Goal: Information Seeking & Learning: Learn about a topic

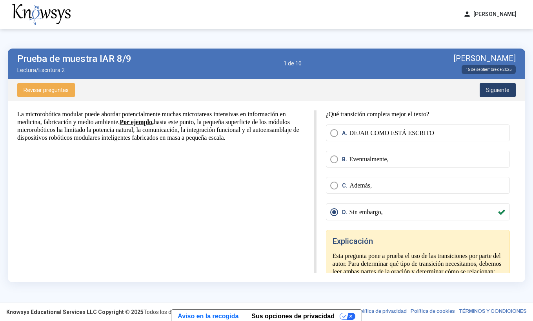
click at [499, 89] on span "Siguiente" at bounding box center [498, 90] width 24 height 6
click at [498, 89] on span "Siguiente" at bounding box center [498, 90] width 24 height 6
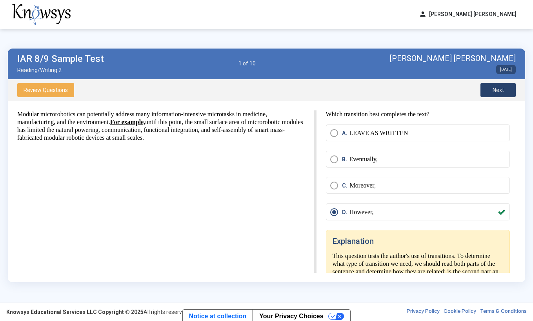
click at [506, 91] on button "Next" at bounding box center [497, 90] width 35 height 14
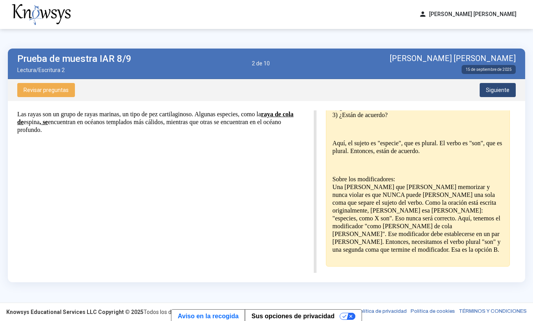
scroll to position [220, 0]
click at [495, 89] on span "Siguiente" at bounding box center [498, 90] width 24 height 6
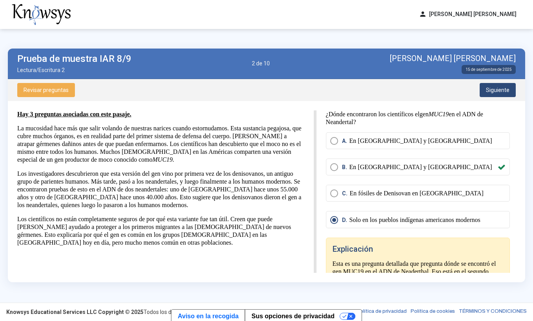
scroll to position [0, 0]
click at [499, 87] on span "Siguiente" at bounding box center [498, 90] width 24 height 6
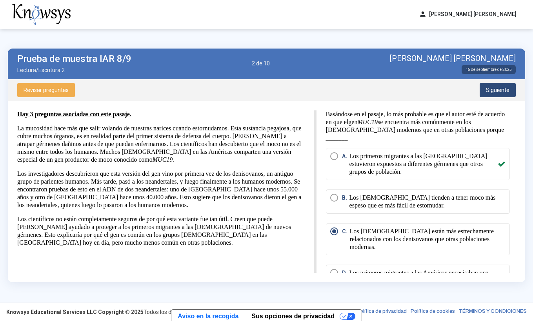
click at [498, 91] on span "Siguiente" at bounding box center [498, 90] width 24 height 6
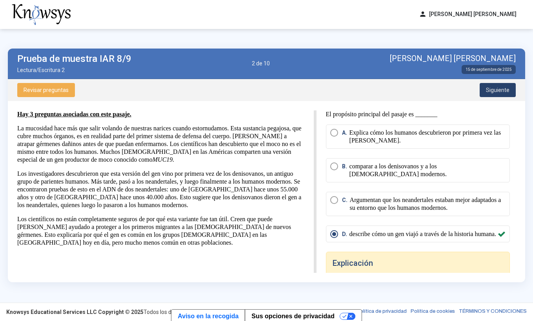
click at [498, 91] on span "Siguiente" at bounding box center [498, 90] width 24 height 6
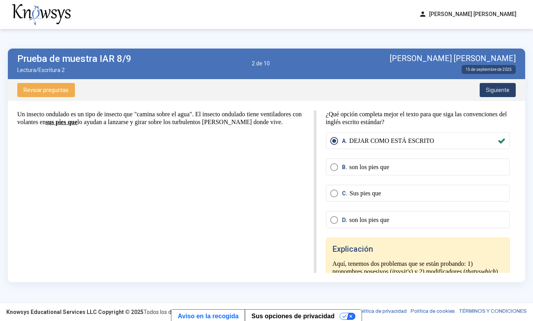
click at [498, 91] on span "Siguiente" at bounding box center [498, 90] width 24 height 6
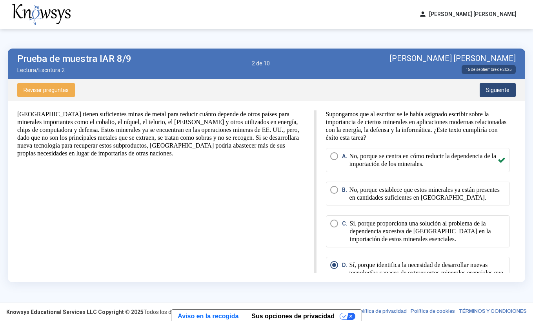
click at [498, 91] on span "Siguiente" at bounding box center [498, 90] width 24 height 6
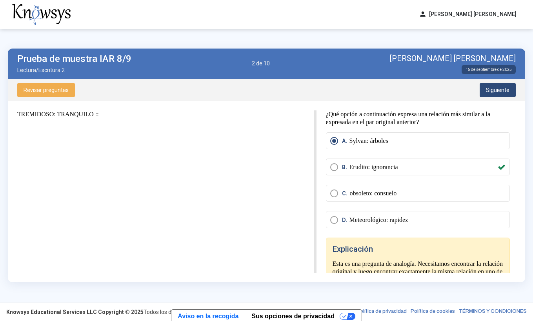
click at [498, 91] on span "Siguiente" at bounding box center [498, 90] width 24 height 6
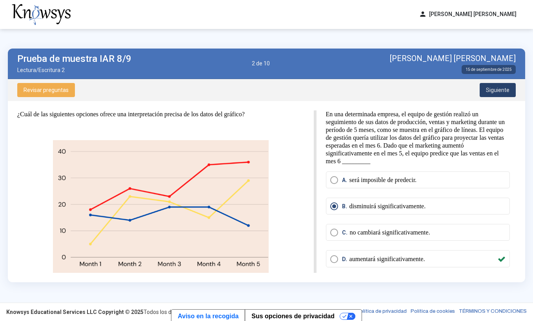
click at [498, 91] on span "Siguiente" at bounding box center [498, 90] width 24 height 6
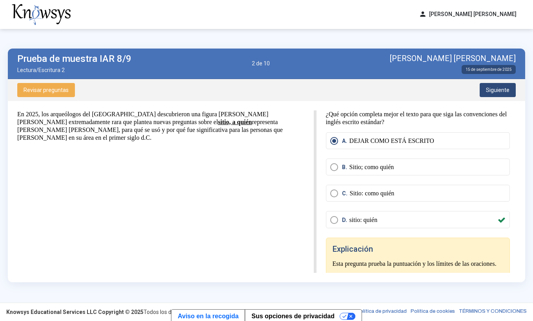
click at [498, 91] on span "Siguiente" at bounding box center [498, 90] width 24 height 6
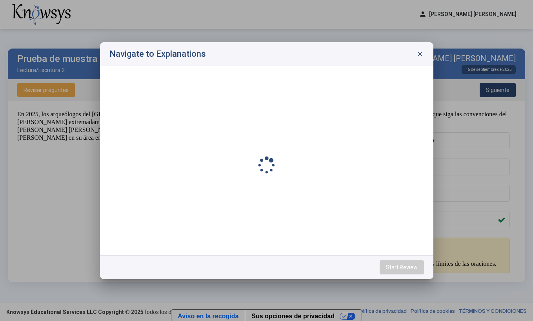
click at [498, 91] on div at bounding box center [266, 160] width 533 height 321
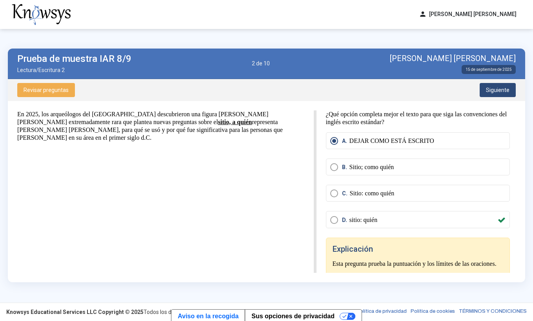
click at [498, 91] on span "Siguiente" at bounding box center [498, 90] width 24 height 6
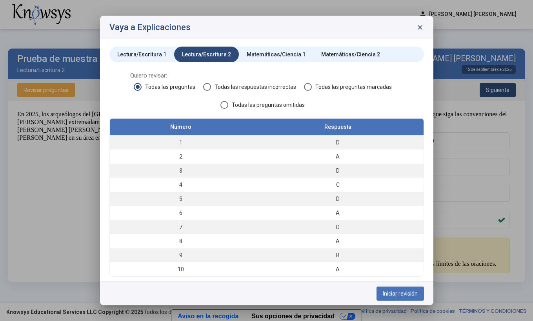
scroll to position [1, 0]
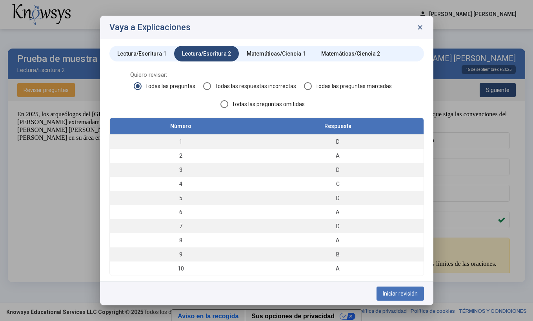
click at [270, 57] on div "Matemáticas/Ciencia 1" at bounding box center [276, 54] width 59 height 8
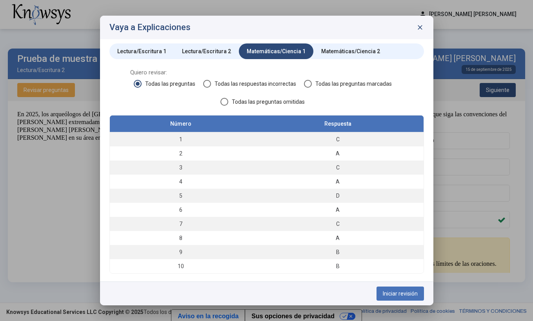
scroll to position [4, 0]
click at [403, 294] on span "Iniciar revisión" at bounding box center [400, 294] width 35 height 6
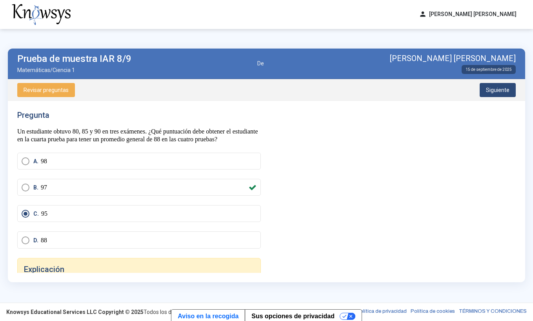
click at [500, 89] on span "Siguiente" at bounding box center [498, 90] width 24 height 6
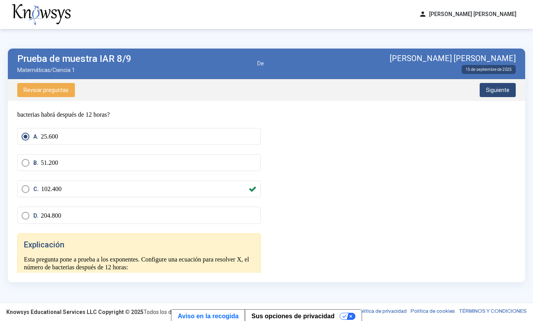
scroll to position [46, 0]
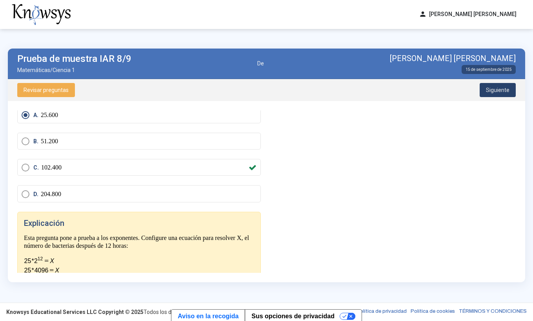
click at [492, 88] on span "Siguiente" at bounding box center [498, 90] width 24 height 6
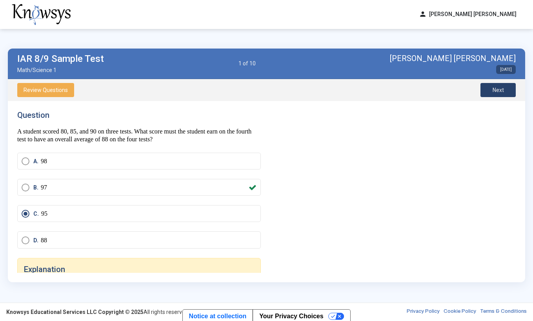
click at [503, 93] on span "Next" at bounding box center [497, 90] width 11 height 6
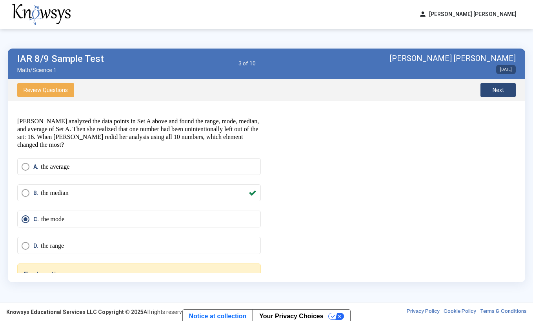
scroll to position [36, 0]
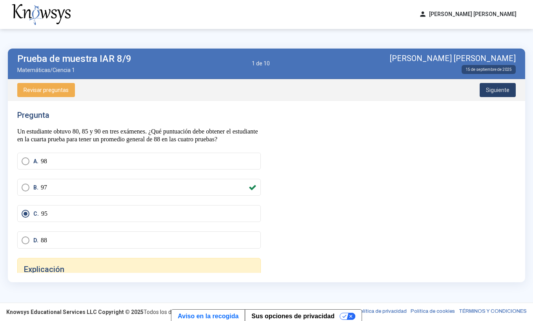
click at [497, 85] on button "Siguiente" at bounding box center [497, 90] width 36 height 14
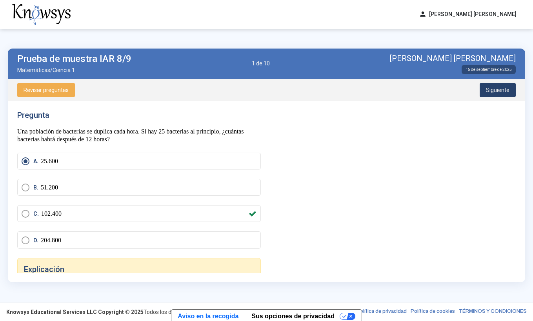
click at [497, 85] on button "Siguiente" at bounding box center [497, 90] width 36 height 14
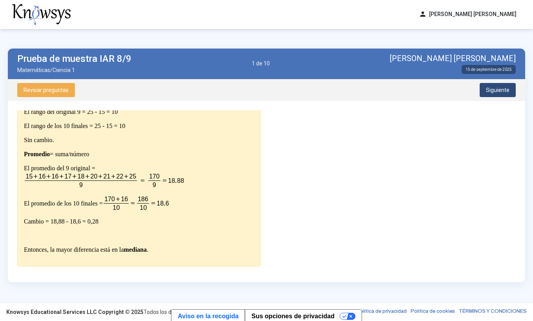
scroll to position [375, 0]
click at [492, 91] on span "Siguiente" at bounding box center [498, 90] width 24 height 6
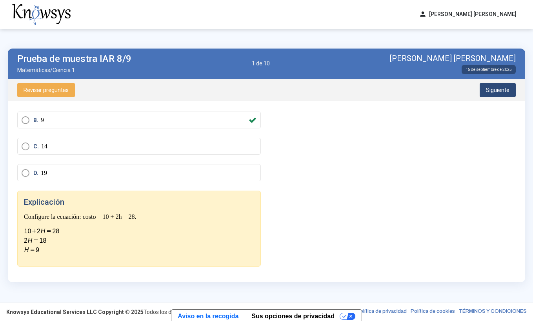
scroll to position [67, 0]
click at [492, 89] on span "Siguiente" at bounding box center [498, 90] width 24 height 6
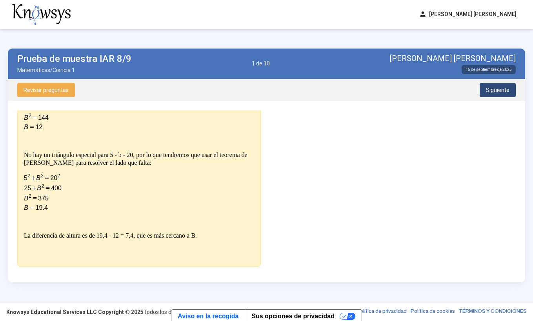
scroll to position [259, 0]
click at [495, 88] on span "Siguiente" at bounding box center [498, 90] width 24 height 6
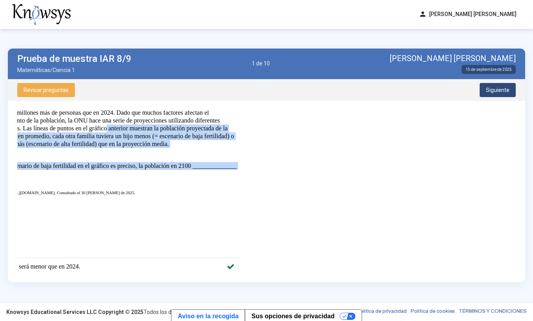
scroll to position [259, 29]
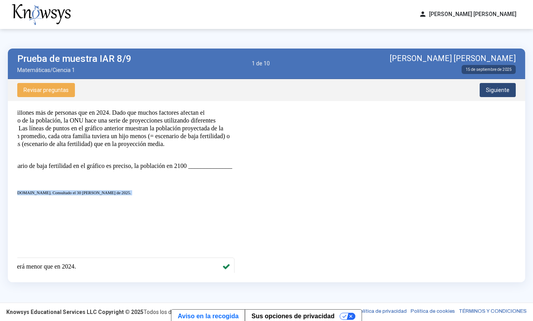
drag, startPoint x: 264, startPoint y: 196, endPoint x: 320, endPoint y: 212, distance: 58.2
click at [320, 212] on div "Pregunta Hay 3 preguntas asociadas con este gráfico y los datos asociados. Cada…" at bounding box center [266, 192] width 498 height 163
click at [259, 178] on div "Pregunta Hay 3 preguntas asociadas con este gráfico y los datos asociados. Cada…" at bounding box center [141, 192] width 249 height 163
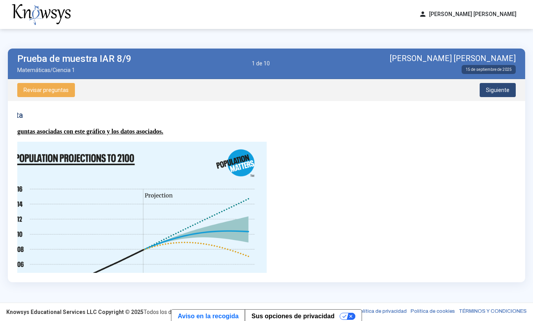
scroll to position [0, 29]
drag, startPoint x: 236, startPoint y: 187, endPoint x: 280, endPoint y: 189, distance: 44.3
drag, startPoint x: 160, startPoint y: 190, endPoint x: 225, endPoint y: 188, distance: 65.5
drag, startPoint x: 222, startPoint y: 167, endPoint x: 166, endPoint y: 145, distance: 60.5
click at [184, 117] on h4 "Pregunta" at bounding box center [112, 115] width 243 height 9
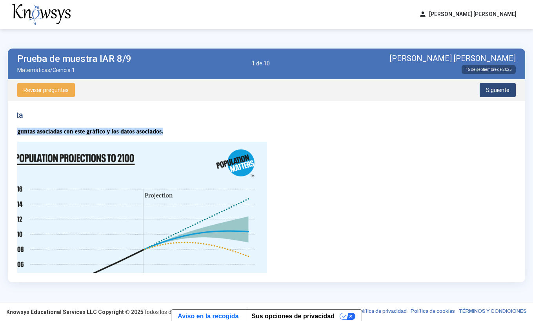
drag, startPoint x: 205, startPoint y: 123, endPoint x: 261, endPoint y: 136, distance: 57.8
click at [262, 134] on div "Pregunta Hay 3 preguntas asociadas con este gráfico y los datos asociados. Cada…" at bounding box center [141, 192] width 249 height 163
click at [224, 200] on img at bounding box center [129, 240] width 276 height 196
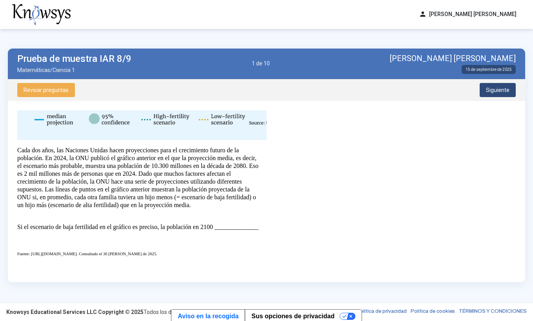
scroll to position [185, 0]
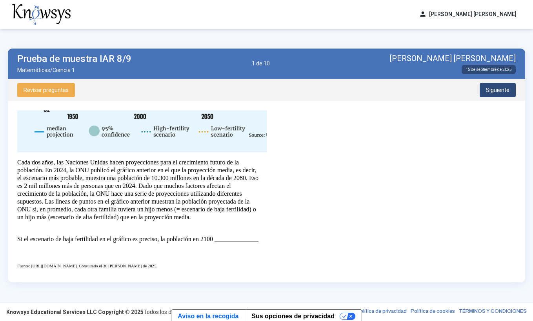
click at [501, 91] on span "Siguiente" at bounding box center [498, 90] width 24 height 6
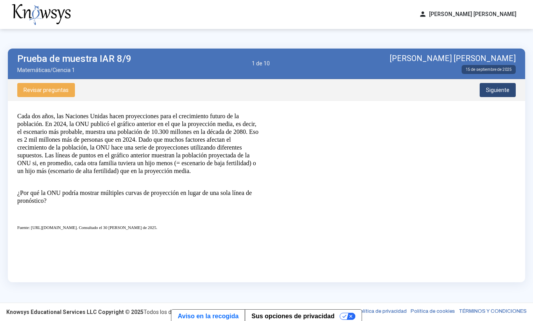
scroll to position [204, 0]
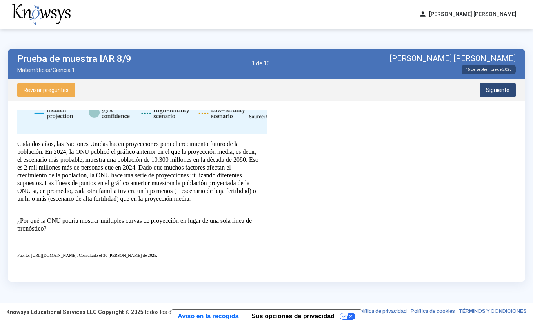
click at [501, 91] on span "Siguiente" at bounding box center [498, 90] width 24 height 6
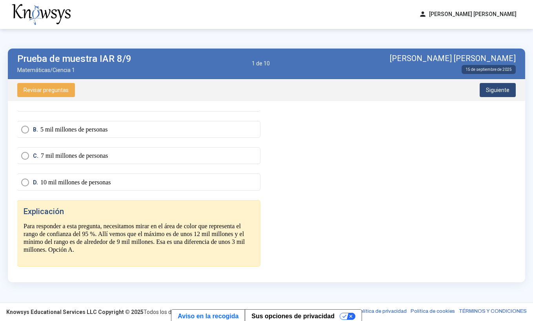
scroll to position [442, 0]
click at [486, 89] on button "Siguiente" at bounding box center [497, 90] width 36 height 14
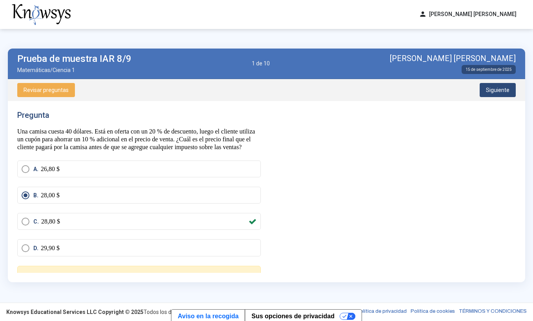
scroll to position [0, 0]
click at [494, 88] on span "Siguiente" at bounding box center [498, 90] width 24 height 6
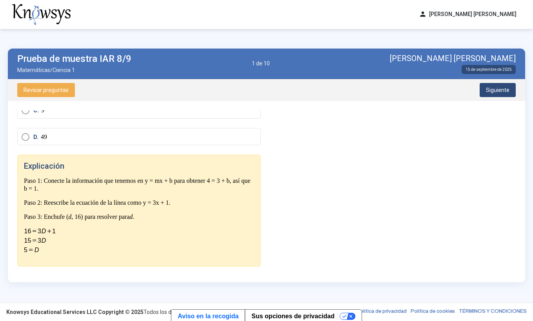
scroll to position [103, 0]
click at [498, 91] on span "Siguiente" at bounding box center [498, 90] width 24 height 6
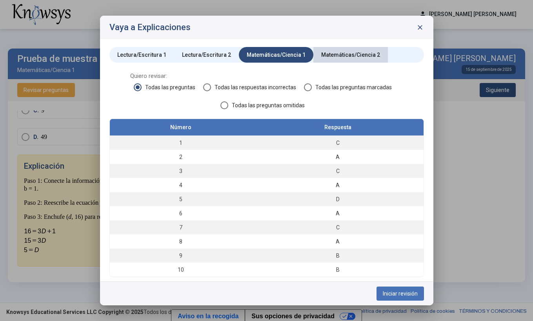
click at [361, 54] on div "Matemáticas/Ciencia 2" at bounding box center [350, 55] width 59 height 8
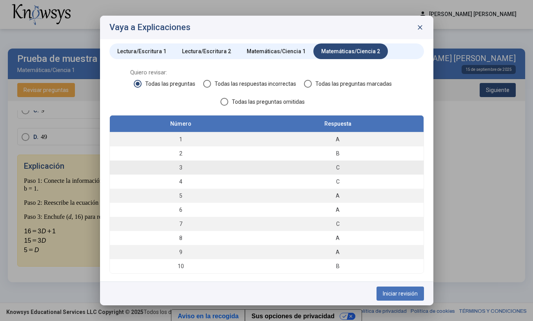
scroll to position [4, 0]
click at [395, 294] on span "Iniciar revisión" at bounding box center [400, 294] width 35 height 6
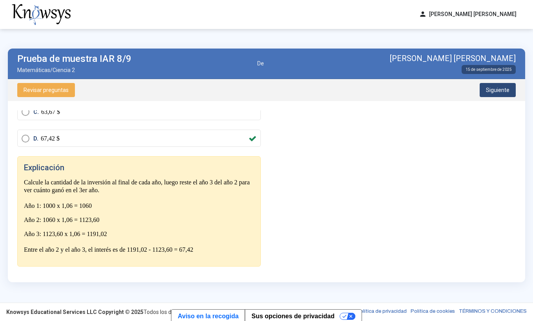
scroll to position [102, 0]
click at [498, 89] on span "Siguiente" at bounding box center [498, 90] width 24 height 6
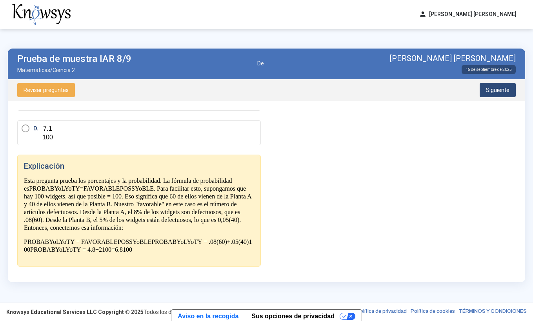
scroll to position [168, 0]
click at [492, 91] on span "Siguiente" at bounding box center [498, 90] width 24 height 6
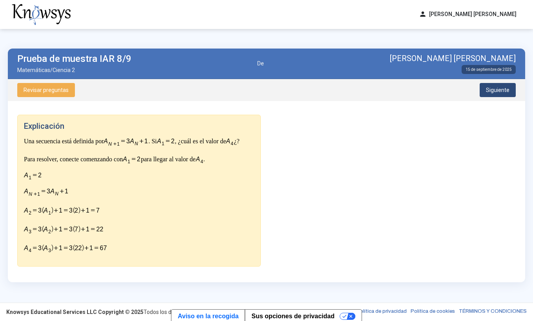
scroll to position [146, 0]
click at [509, 88] on button "Siguiente" at bounding box center [497, 90] width 36 height 14
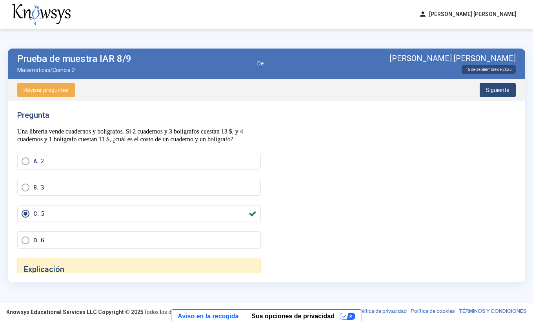
scroll to position [0, 0]
click at [495, 90] on span "Siguiente" at bounding box center [498, 90] width 24 height 6
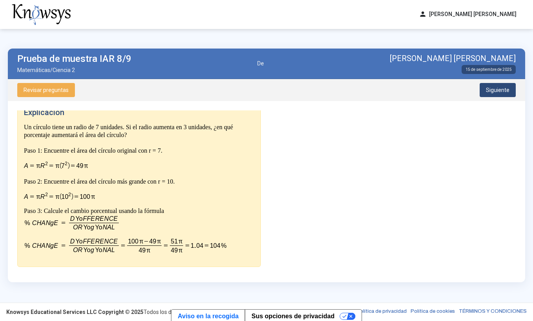
scroll to position [157, 0]
click at [492, 91] on span "Siguiente" at bounding box center [498, 90] width 24 height 6
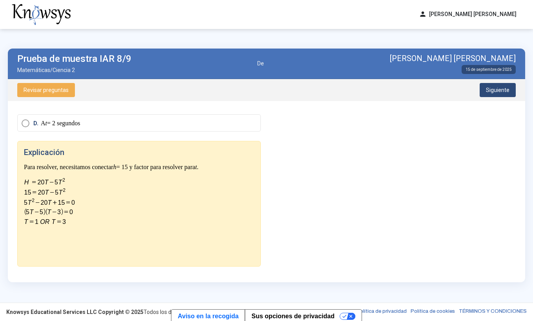
scroll to position [126, 0]
click at [499, 89] on span "Siguiente" at bounding box center [498, 90] width 24 height 6
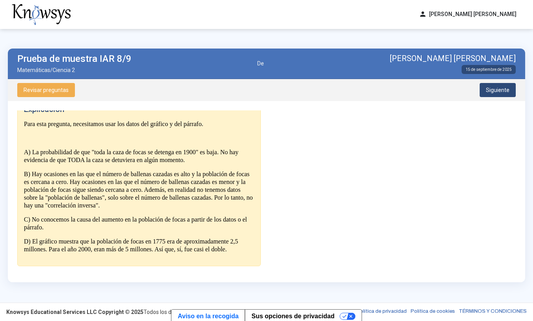
scroll to position [515, 0]
click at [493, 93] on button "Siguiente" at bounding box center [497, 90] width 36 height 14
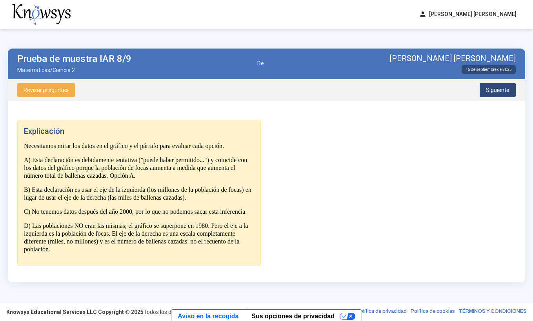
scroll to position [486, 0]
click at [502, 91] on span "Siguiente" at bounding box center [498, 90] width 24 height 6
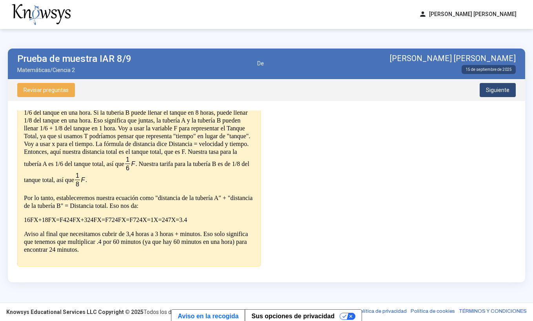
click at [493, 89] on span "Siguiente" at bounding box center [498, 90] width 24 height 6
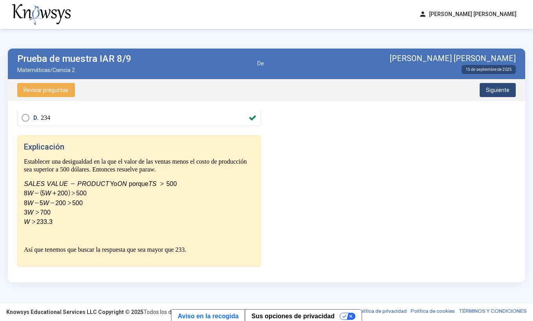
click at [494, 91] on span "Siguiente" at bounding box center [498, 90] width 24 height 6
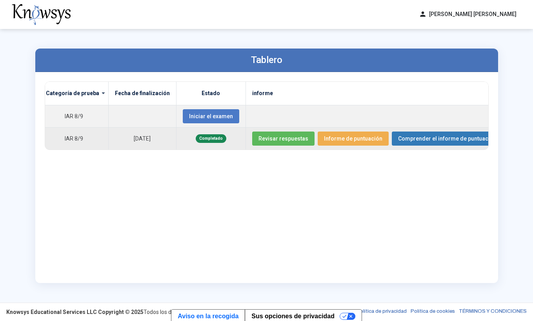
scroll to position [0, 85]
click at [289, 140] on span "Revisar respuestas" at bounding box center [284, 139] width 50 height 6
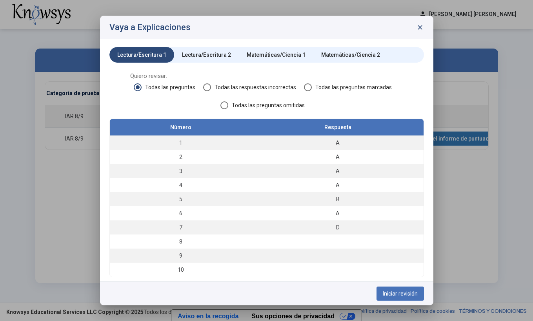
scroll to position [4, 0]
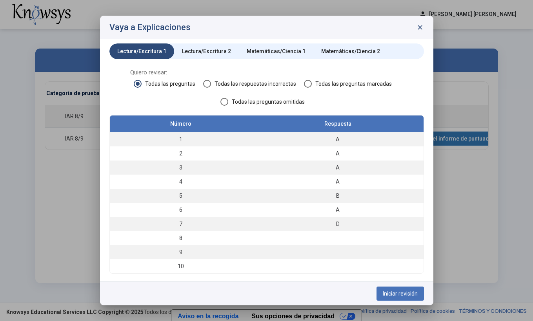
click at [401, 296] on span "Iniciar revisión" at bounding box center [400, 294] width 35 height 6
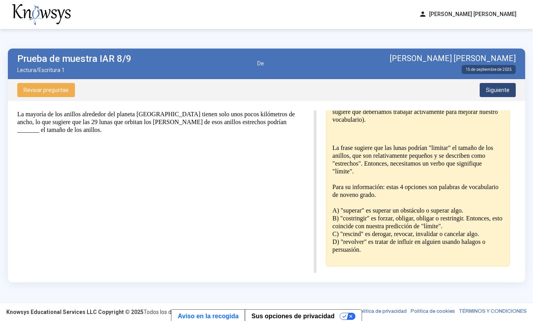
scroll to position [193, 0]
click at [499, 88] on span "Siguiente" at bounding box center [498, 90] width 24 height 6
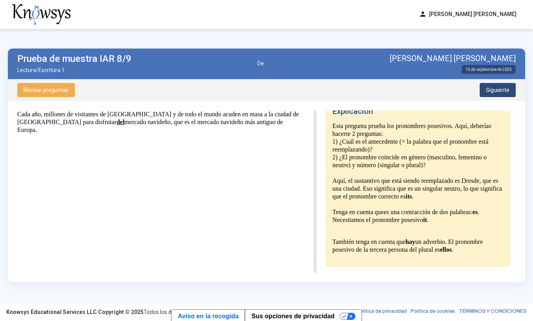
scroll to position [146, 0]
click at [495, 91] on span "Siguiente" at bounding box center [498, 90] width 24 height 6
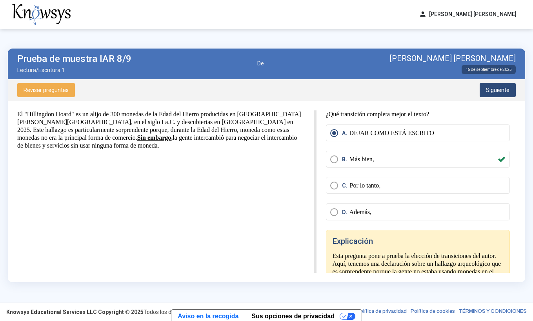
scroll to position [0, 0]
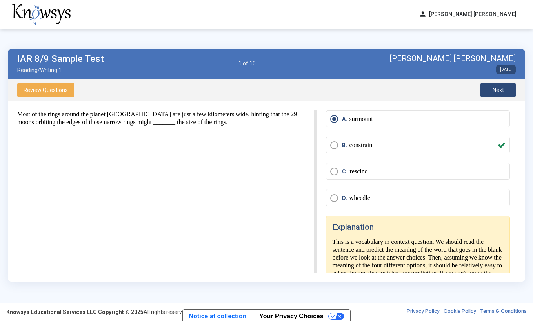
click at [499, 89] on span "Next" at bounding box center [497, 90] width 11 height 6
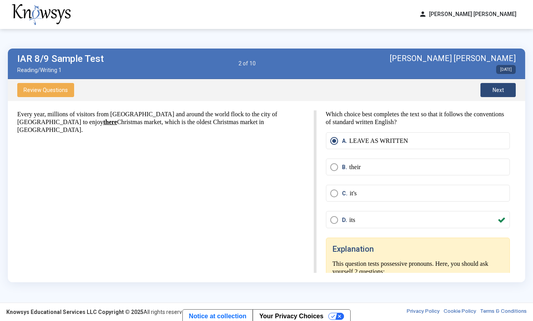
click at [497, 90] on span "Next" at bounding box center [497, 90] width 11 height 6
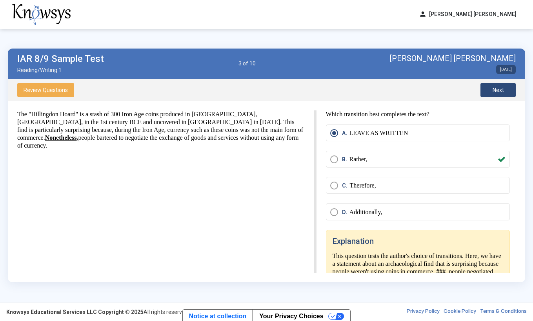
click at [497, 90] on span "Next" at bounding box center [497, 90] width 11 height 6
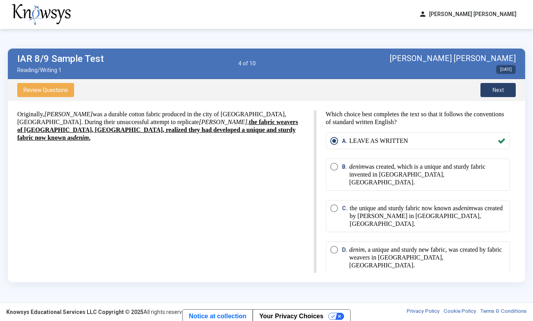
click at [497, 90] on span "Next" at bounding box center [497, 90] width 11 height 6
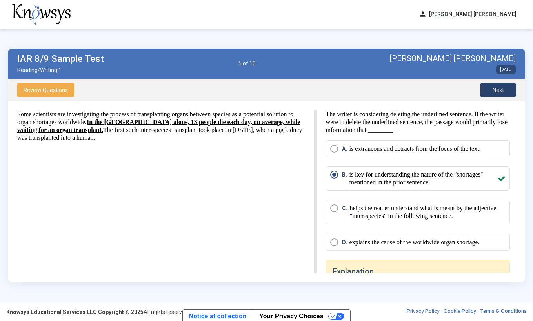
click at [497, 90] on span "Next" at bounding box center [497, 90] width 11 height 6
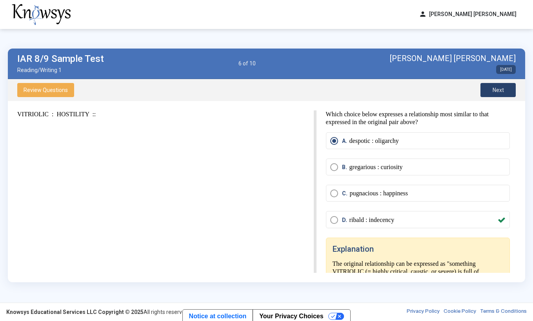
click at [497, 90] on span "Next" at bounding box center [497, 90] width 11 height 6
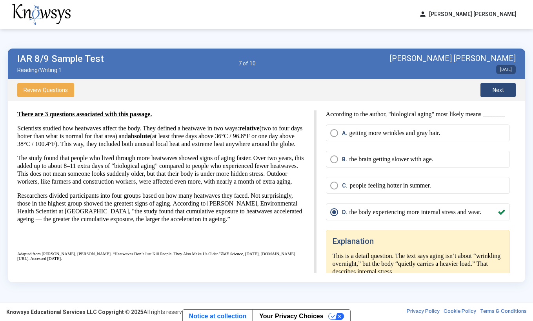
click at [497, 90] on span "Next" at bounding box center [497, 90] width 11 height 6
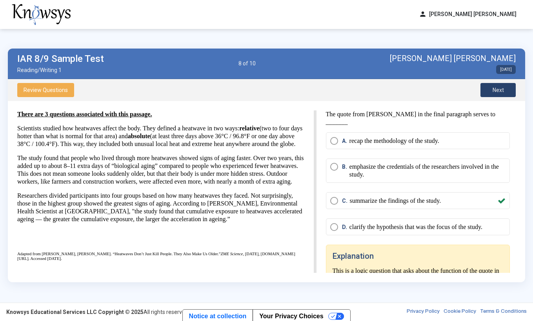
click at [497, 90] on span "Next" at bounding box center [497, 90] width 11 height 6
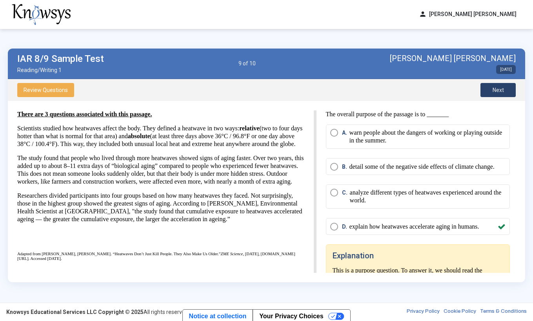
click at [497, 90] on span "Next" at bounding box center [497, 90] width 11 height 6
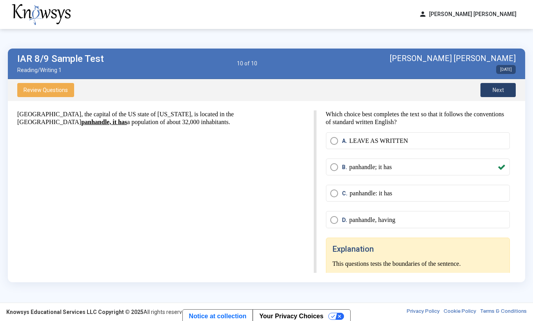
click at [497, 90] on span "Next" at bounding box center [497, 90] width 11 height 6
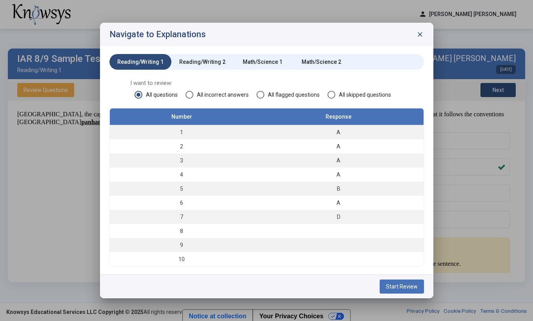
click at [497, 90] on div at bounding box center [266, 160] width 533 height 321
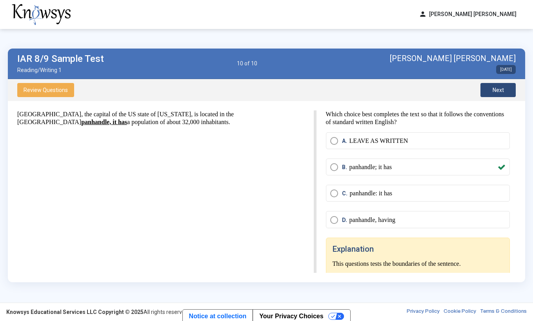
click at [497, 90] on span "Next" at bounding box center [497, 90] width 11 height 6
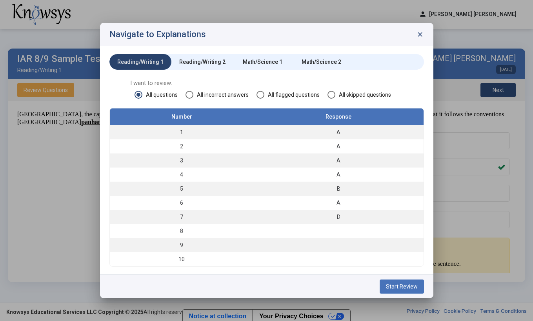
click at [131, 62] on div "Reading/Writing 1" at bounding box center [140, 62] width 46 height 8
click at [392, 287] on span "Start Review" at bounding box center [402, 287] width 32 height 6
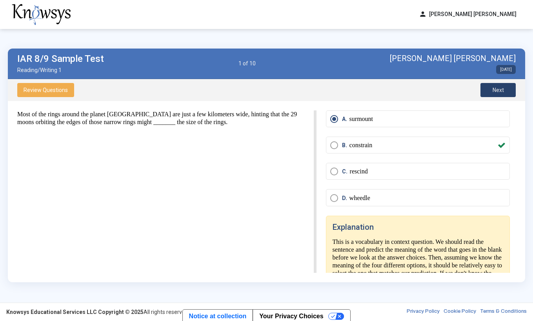
click at [500, 91] on span "Next" at bounding box center [497, 90] width 11 height 6
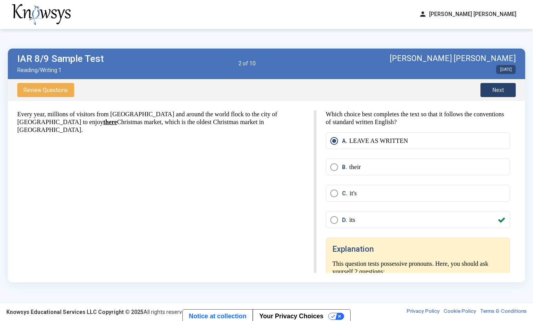
click at [492, 90] on button "Next" at bounding box center [497, 90] width 35 height 14
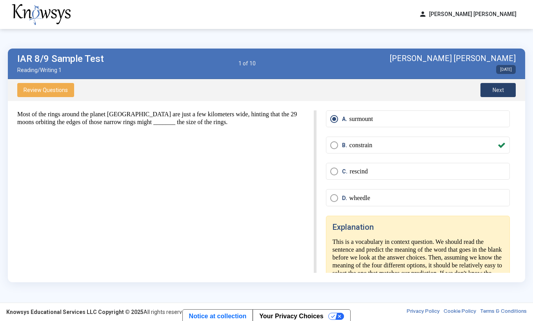
click at [502, 94] on button "Next" at bounding box center [497, 90] width 35 height 14
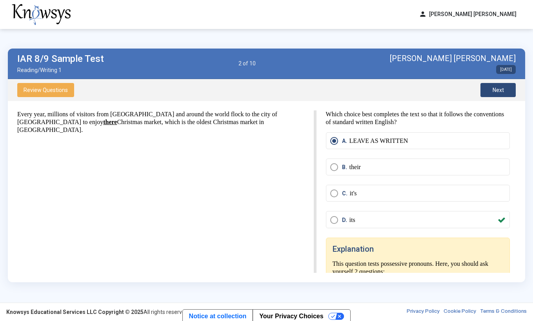
click at [502, 94] on button "Next" at bounding box center [497, 90] width 35 height 14
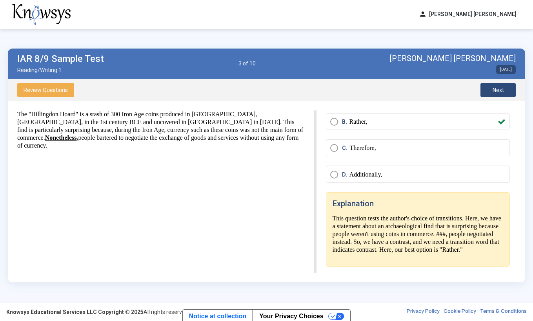
scroll to position [45, 0]
click at [499, 93] on span "Next" at bounding box center [497, 90] width 11 height 6
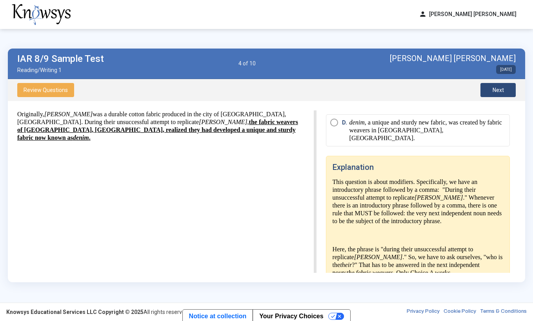
scroll to position [127, 0]
click at [497, 89] on span "Next" at bounding box center [497, 90] width 11 height 6
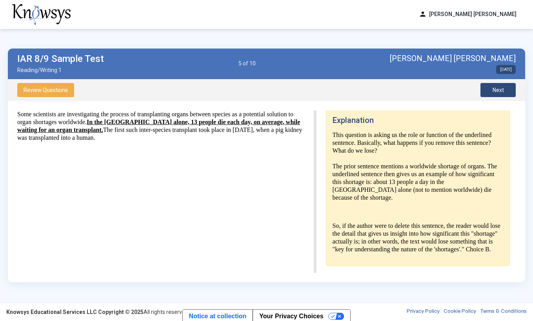
scroll to position [159, 0]
click at [491, 90] on button "Next" at bounding box center [497, 90] width 35 height 14
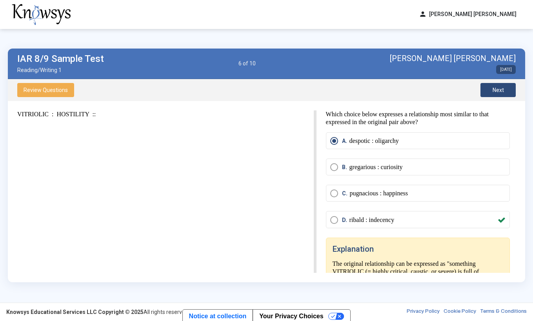
scroll to position [0, 0]
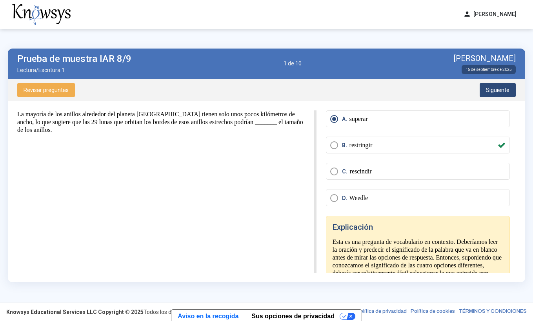
click at [487, 89] on span "Siguiente" at bounding box center [498, 90] width 24 height 6
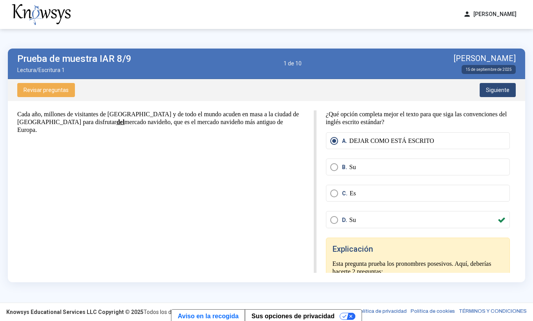
click at [487, 89] on span "Siguiente" at bounding box center [498, 90] width 24 height 6
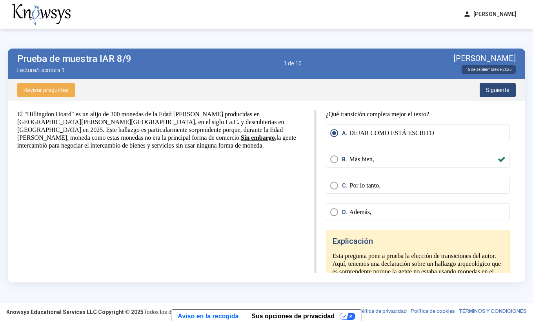
click at [487, 89] on span "Siguiente" at bounding box center [498, 90] width 24 height 6
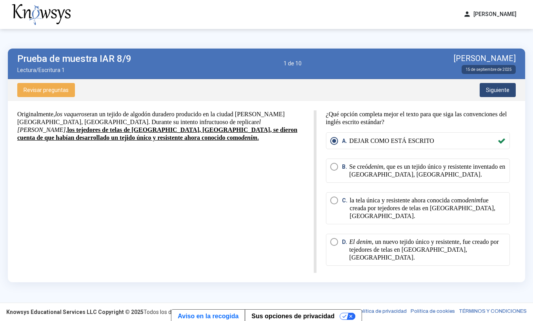
click at [487, 89] on span "Siguiente" at bounding box center [498, 90] width 24 height 6
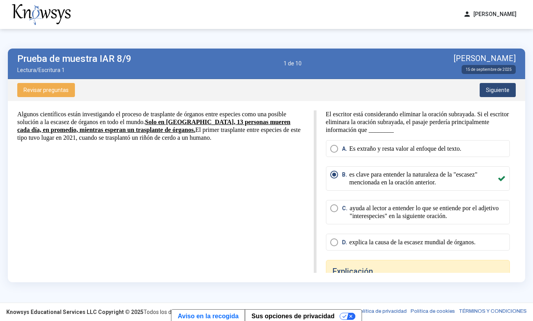
click at [320, 68] on div "Prueba de muestra IAR 8/9 Lectura/Escritura 1 1 de 10 [PERSON_NAME] [DATE]" at bounding box center [266, 64] width 517 height 31
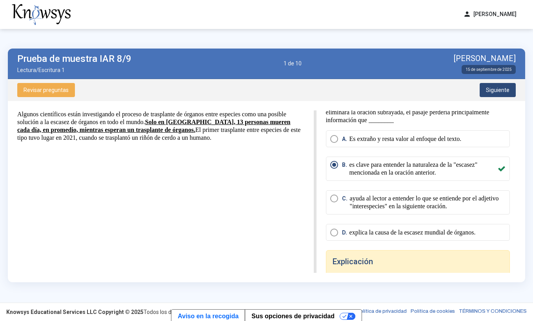
scroll to position [10, 0]
click at [490, 92] on span "Siguiente" at bounding box center [498, 90] width 24 height 6
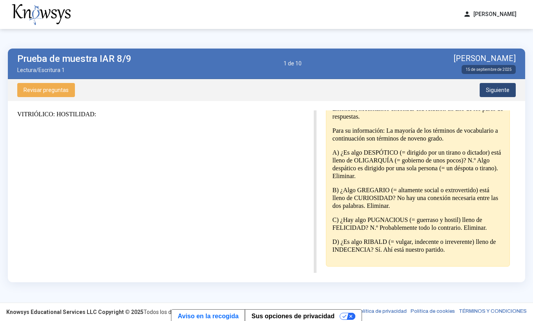
scroll to position [171, 0]
click at [490, 89] on span "Siguiente" at bounding box center [498, 90] width 24 height 6
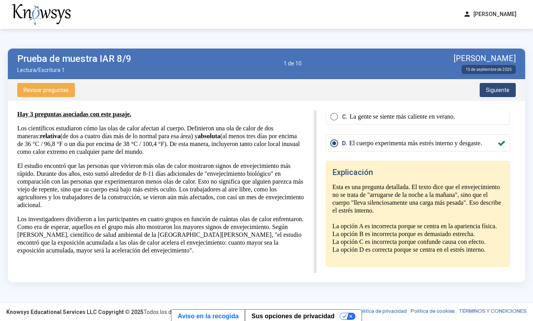
scroll to position [108, 0]
click at [500, 89] on span "Siguiente" at bounding box center [498, 90] width 24 height 6
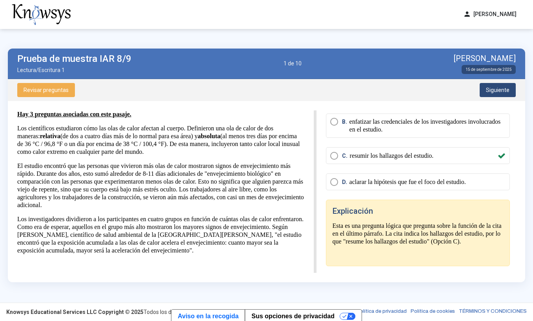
scroll to position [45, 0]
click at [494, 92] on span "Siguiente" at bounding box center [498, 90] width 24 height 6
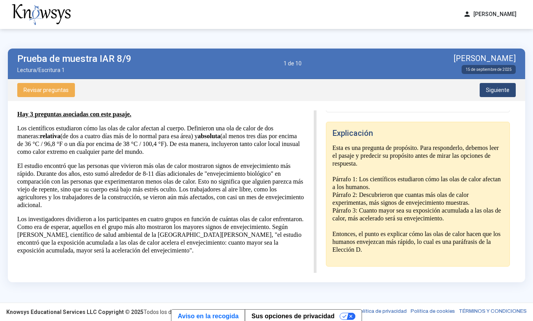
scroll to position [138, 0]
click at [492, 91] on span "Siguiente" at bounding box center [498, 90] width 24 height 6
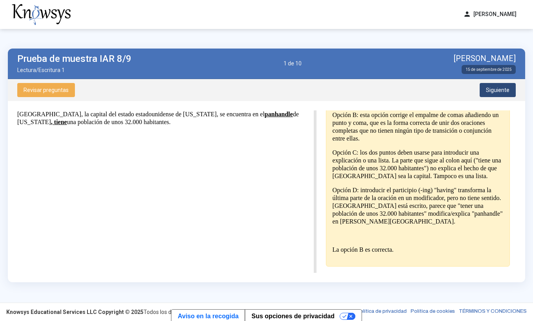
scroll to position [202, 0]
click at [499, 89] on span "Siguiente" at bounding box center [498, 90] width 24 height 6
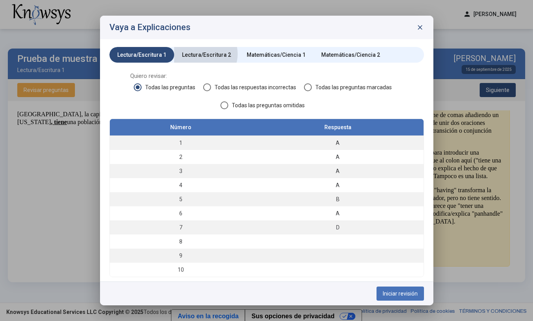
click at [201, 54] on div "Lectura/Escritura 2" at bounding box center [206, 55] width 49 height 8
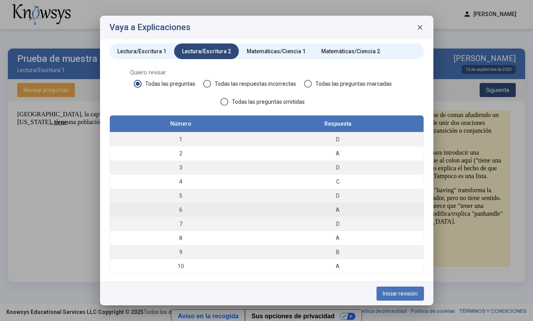
scroll to position [4, 0]
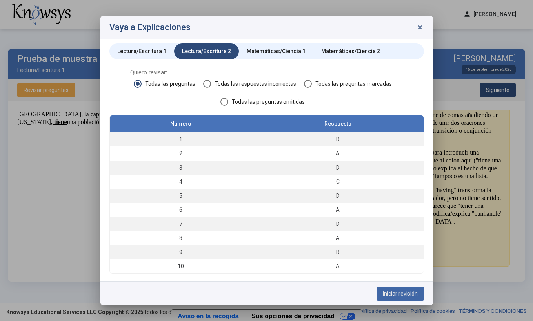
click at [406, 290] on button "Iniciar revisión" at bounding box center [399, 294] width 47 height 14
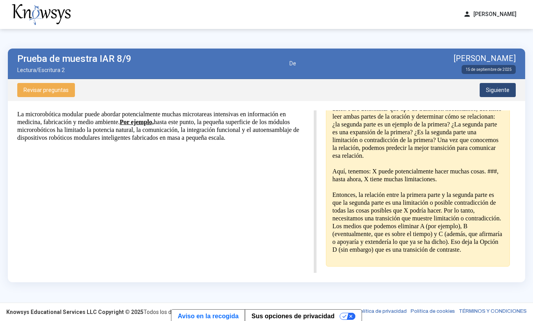
scroll to position [171, 0]
click at [497, 91] on span "Siguiente" at bounding box center [498, 90] width 24 height 6
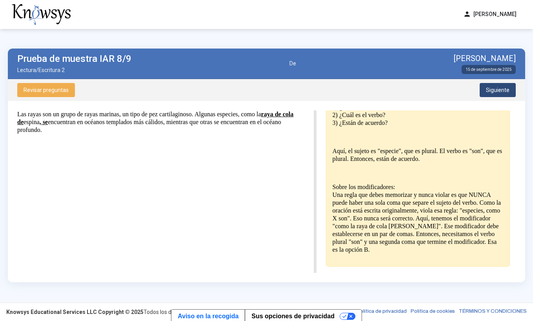
scroll to position [220, 0]
click at [488, 87] on span "Siguiente" at bounding box center [498, 90] width 24 height 6
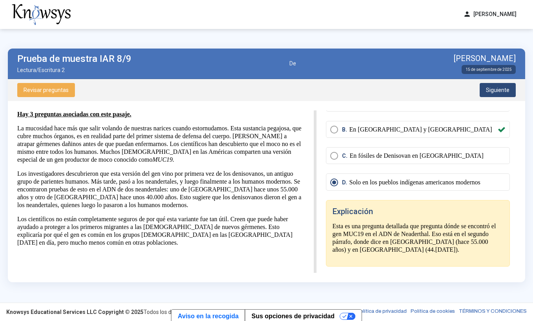
scroll to position [38, 0]
click at [497, 90] on span "Siguiente" at bounding box center [498, 90] width 24 height 6
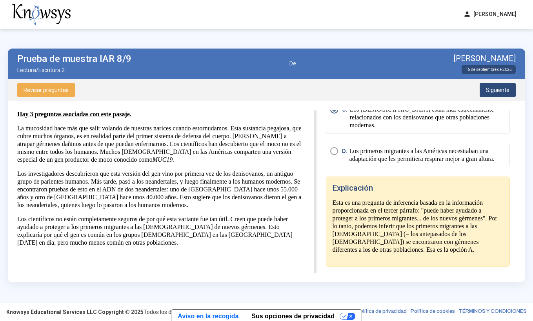
scroll to position [130, 0]
click at [495, 91] on span "Siguiente" at bounding box center [498, 90] width 24 height 6
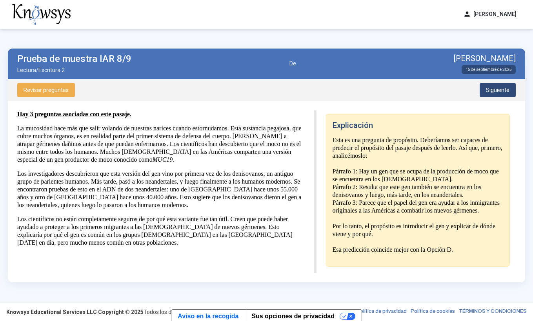
scroll to position [153, 0]
click at [497, 91] on span "Siguiente" at bounding box center [498, 90] width 24 height 6
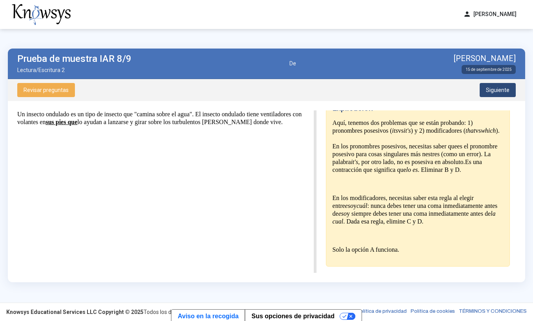
scroll to position [165, 0]
click at [486, 83] on button "Siguiente" at bounding box center [497, 90] width 36 height 14
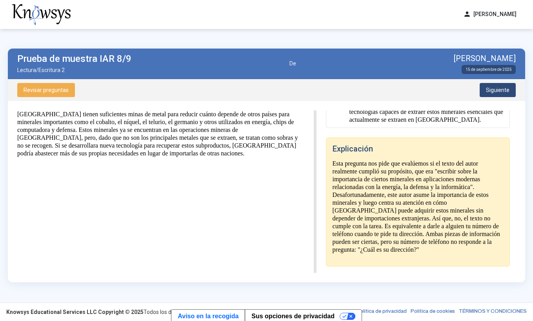
scroll to position [177, 0]
click at [499, 87] on button "Siguiente" at bounding box center [497, 90] width 36 height 14
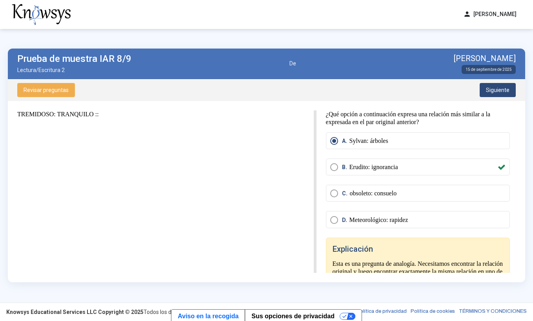
scroll to position [0, 0]
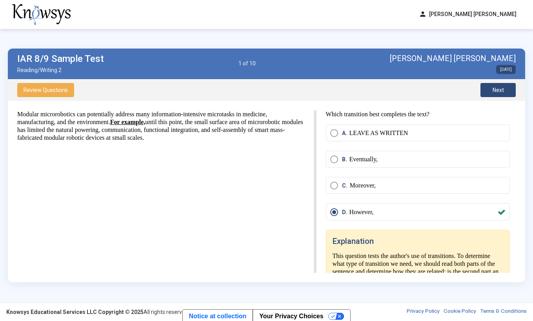
click at [499, 93] on button "Next" at bounding box center [497, 90] width 35 height 14
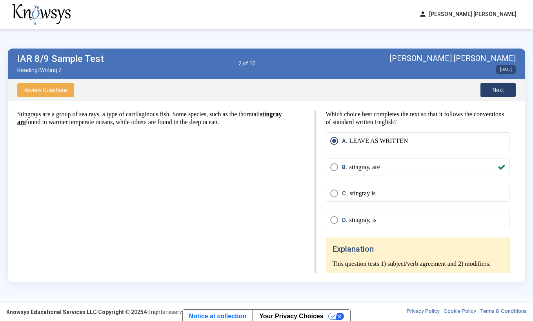
click at [499, 93] on button "Next" at bounding box center [497, 90] width 35 height 14
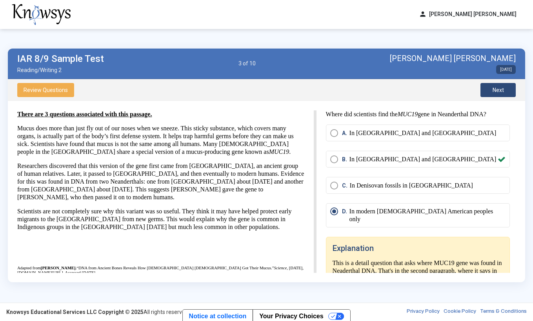
click at [499, 93] on button "Next" at bounding box center [497, 90] width 35 height 14
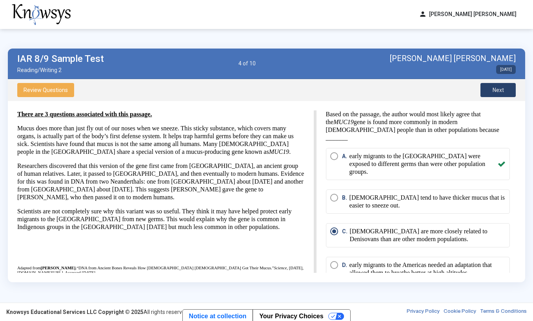
click at [499, 93] on button "Next" at bounding box center [497, 90] width 35 height 14
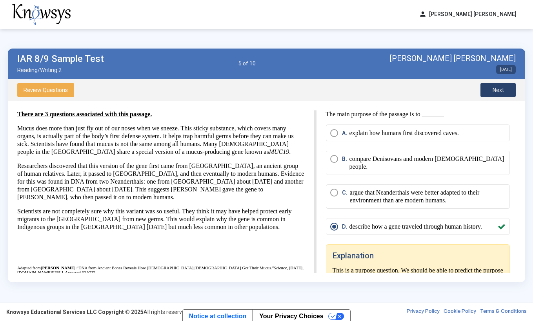
click at [499, 93] on button "Next" at bounding box center [497, 90] width 35 height 14
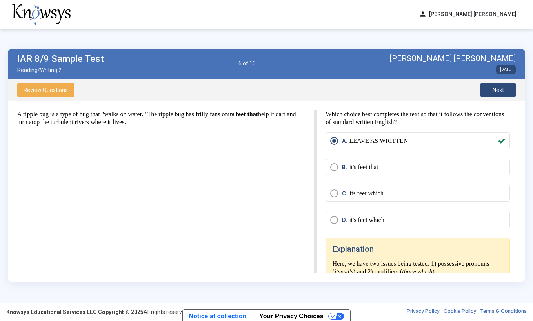
click at [499, 93] on button "Next" at bounding box center [497, 90] width 35 height 14
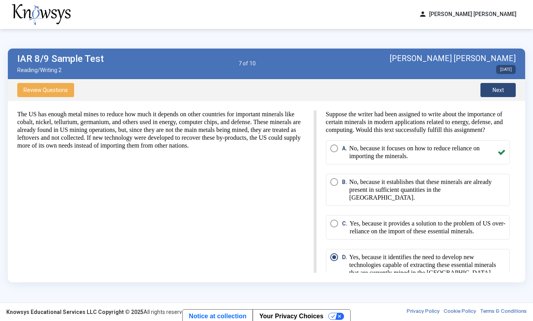
click at [499, 93] on button "Next" at bounding box center [497, 90] width 35 height 14
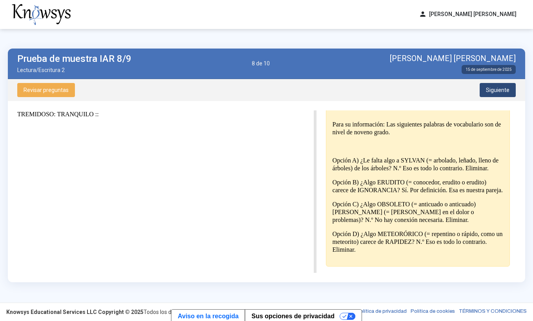
scroll to position [240, 0]
click at [497, 85] on button "Siguiente" at bounding box center [497, 90] width 36 height 14
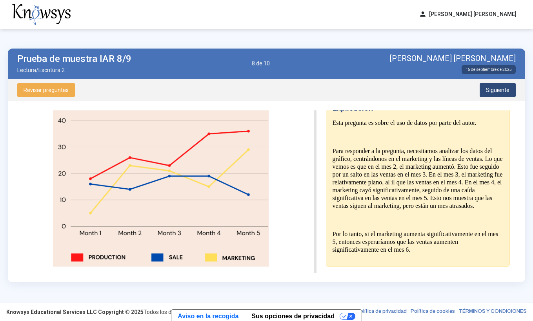
scroll to position [31, 0]
click at [403, 208] on p "Para responder a la pregunta, necesitamos analizar los datos del gráfico, centr…" at bounding box center [417, 178] width 171 height 63
click at [407, 211] on div "Esta pregunta es sobre el uso de datos por parte del autor. Para responder a la…" at bounding box center [417, 186] width 171 height 135
click at [406, 209] on p "Para responder a la pregunta, necesitamos analizar los datos del gráfico, centr…" at bounding box center [417, 178] width 171 height 63
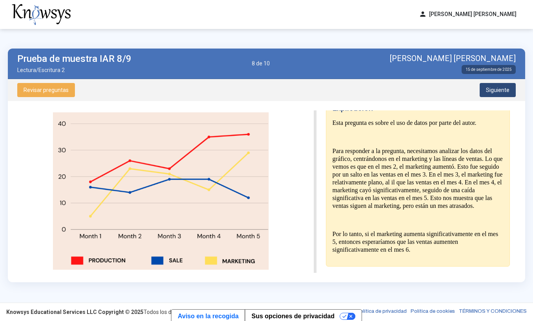
scroll to position [188, 0]
click at [492, 87] on span "Siguiente" at bounding box center [498, 90] width 24 height 6
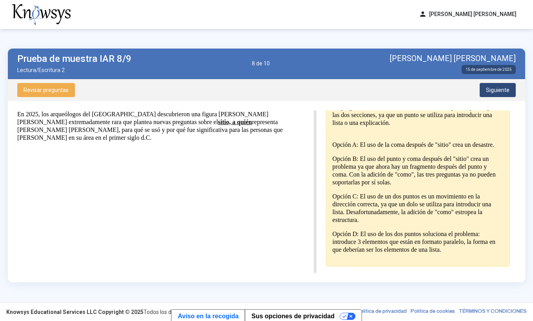
scroll to position [224, 0]
click at [500, 91] on span "Siguiente" at bounding box center [498, 90] width 24 height 6
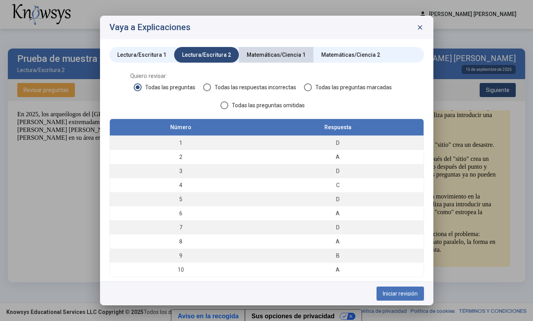
click at [273, 54] on div "Matemáticas/Ciencia 1" at bounding box center [276, 55] width 59 height 8
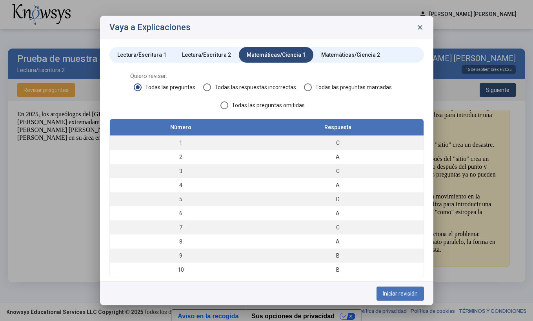
click at [409, 292] on span "Iniciar revisión" at bounding box center [400, 294] width 35 height 6
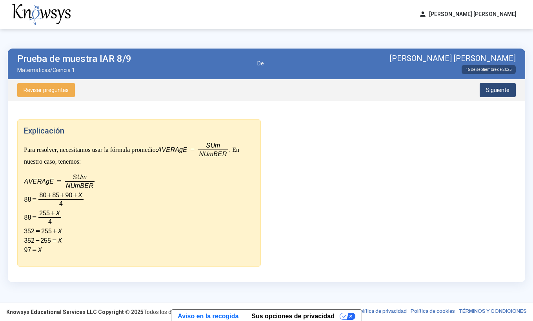
scroll to position [147, 0]
click at [495, 87] on span "Siguiente" at bounding box center [498, 90] width 24 height 6
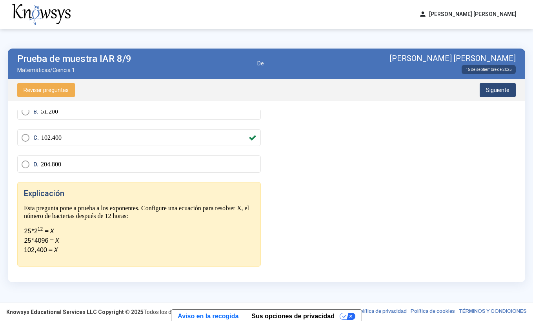
scroll to position [76, 0]
click at [496, 88] on span "Siguiente" at bounding box center [498, 90] width 24 height 6
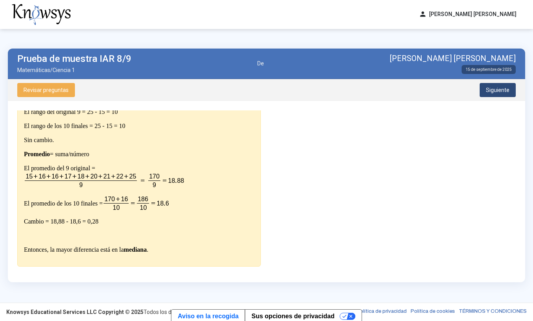
scroll to position [375, 0]
click at [503, 87] on span "Siguiente" at bounding box center [498, 90] width 24 height 6
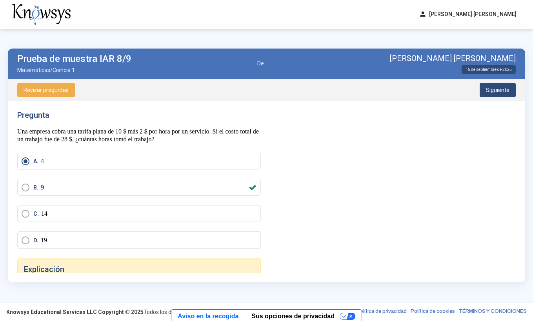
scroll to position [0, 0]
click at [59, 191] on mat-radio-button "B. 9" at bounding box center [138, 187] width 243 height 17
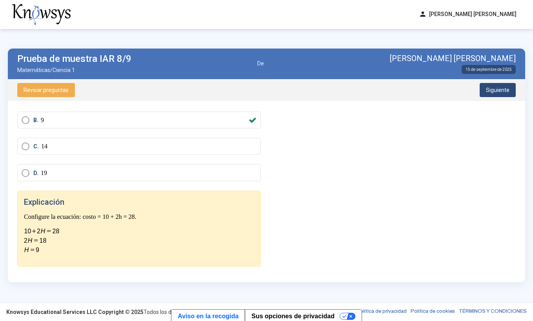
scroll to position [67, 0]
click at [492, 87] on span "Siguiente" at bounding box center [498, 90] width 24 height 6
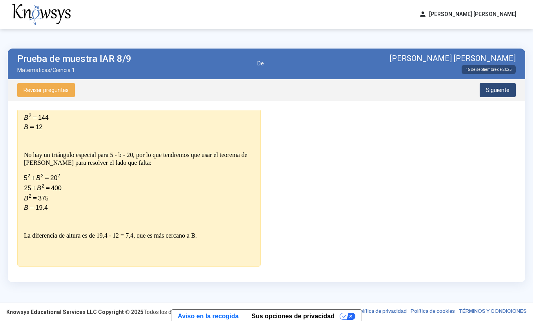
scroll to position [259, 0]
click at [493, 88] on span "Siguiente" at bounding box center [498, 90] width 24 height 6
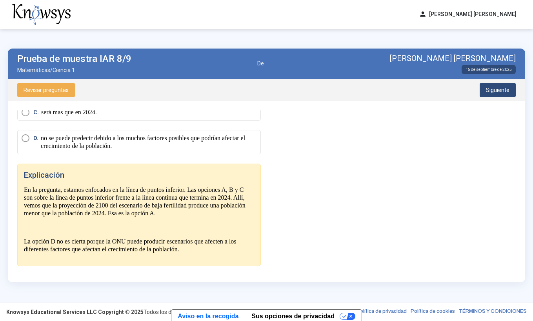
scroll to position [487, 0]
click at [492, 89] on span "Siguiente" at bounding box center [498, 90] width 24 height 6
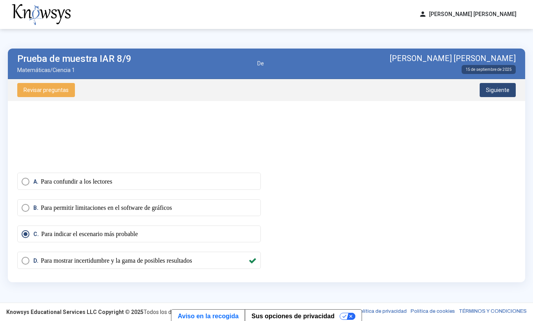
scroll to position [0, 0]
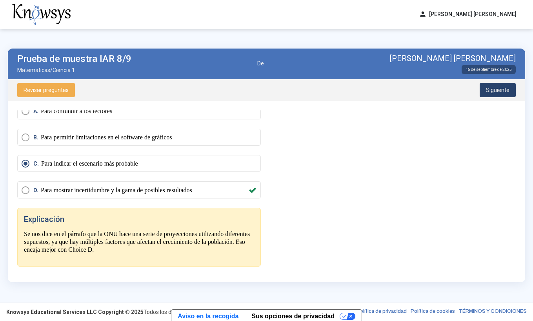
click at [488, 92] on span "Siguiente" at bounding box center [498, 90] width 24 height 6
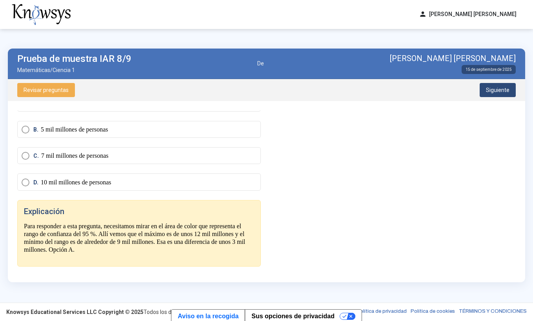
scroll to position [444, 0]
click at [494, 91] on span "Siguiente" at bounding box center [498, 90] width 24 height 6
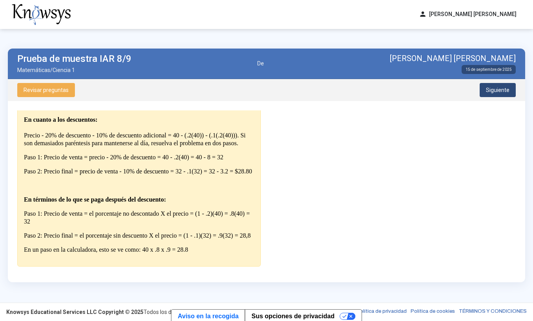
scroll to position [263, 0]
click at [485, 89] on button "Siguiente" at bounding box center [497, 90] width 36 height 14
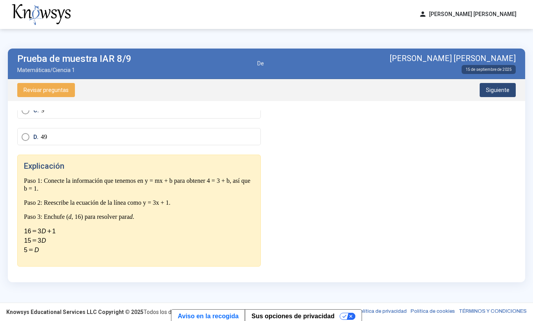
scroll to position [103, 0]
click at [489, 93] on span "Siguiente" at bounding box center [498, 90] width 24 height 6
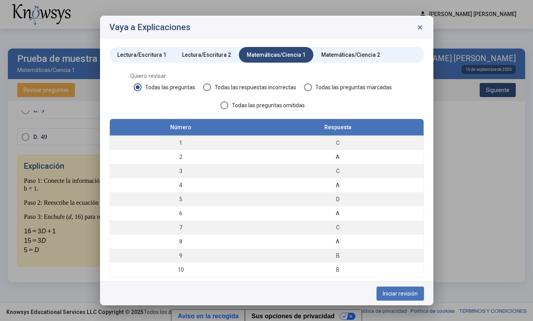
click at [358, 51] on div "Matemáticas/Ciencia 2" at bounding box center [350, 55] width 74 height 16
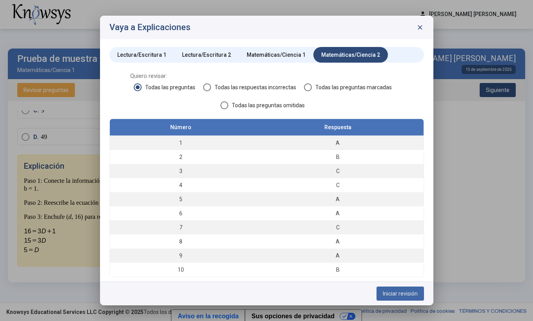
click at [390, 292] on span "Iniciar revisión" at bounding box center [400, 294] width 35 height 6
